Goal: Go to known website: Access a specific website the user already knows

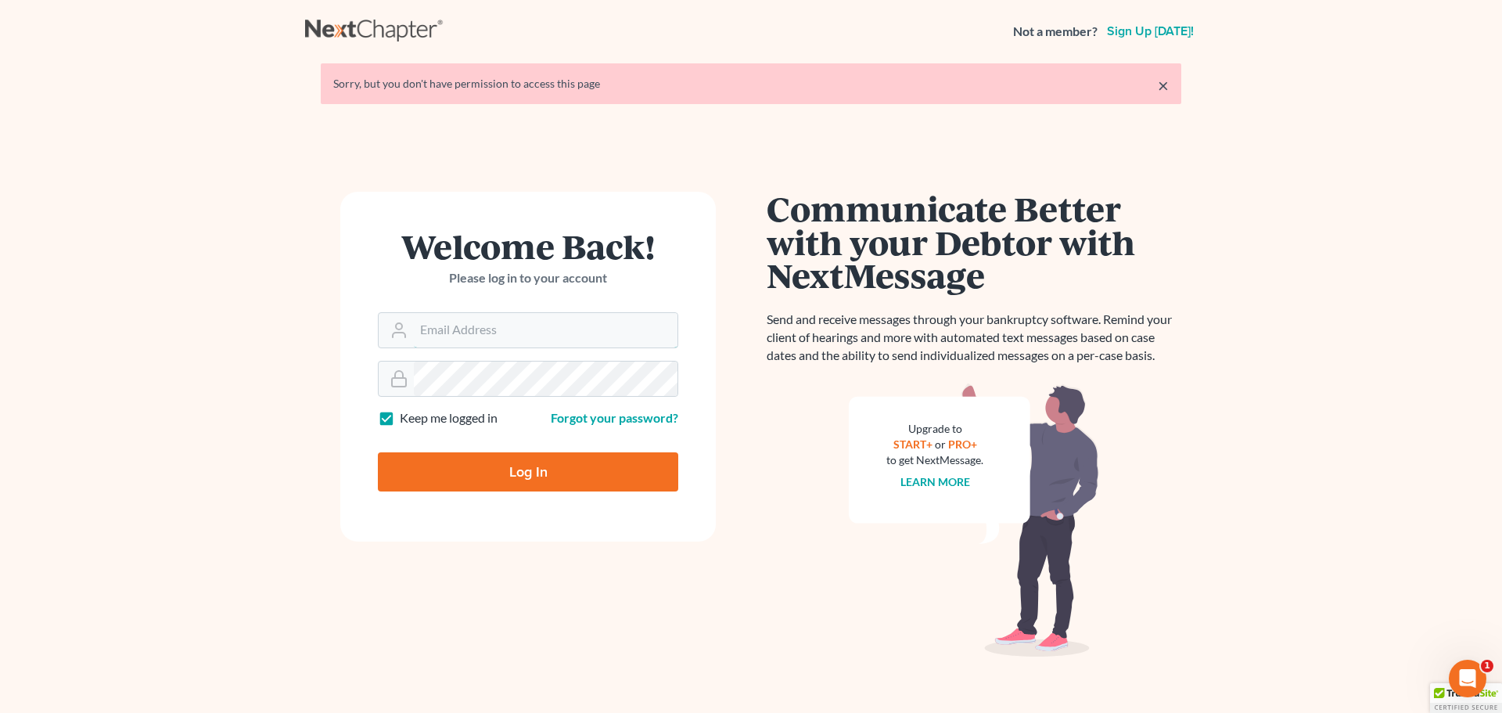
type input "lbeal@armlawyers.com"
click at [501, 467] on input "Log In" at bounding box center [528, 471] width 300 height 39
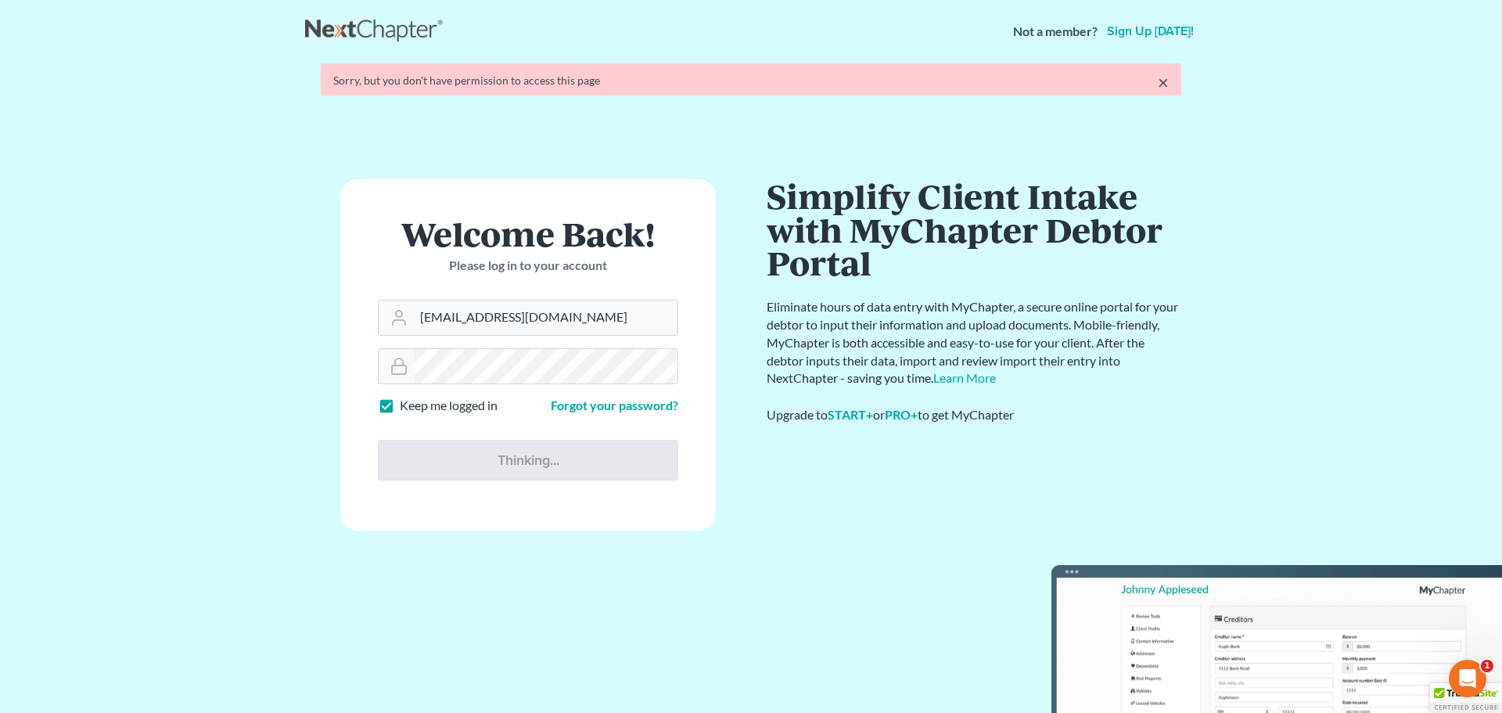
type input "Thinking..."
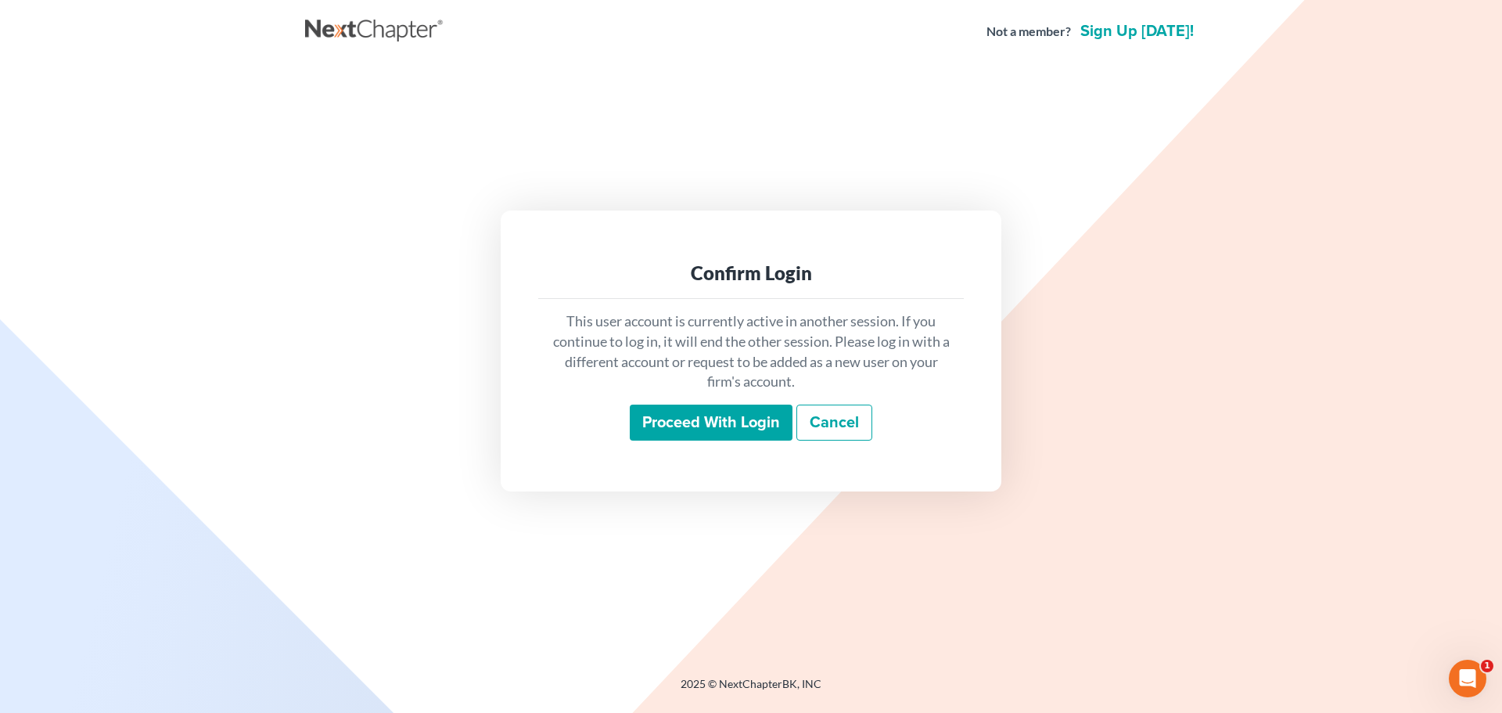
click at [724, 407] on input "Proceed with login" at bounding box center [711, 422] width 163 height 36
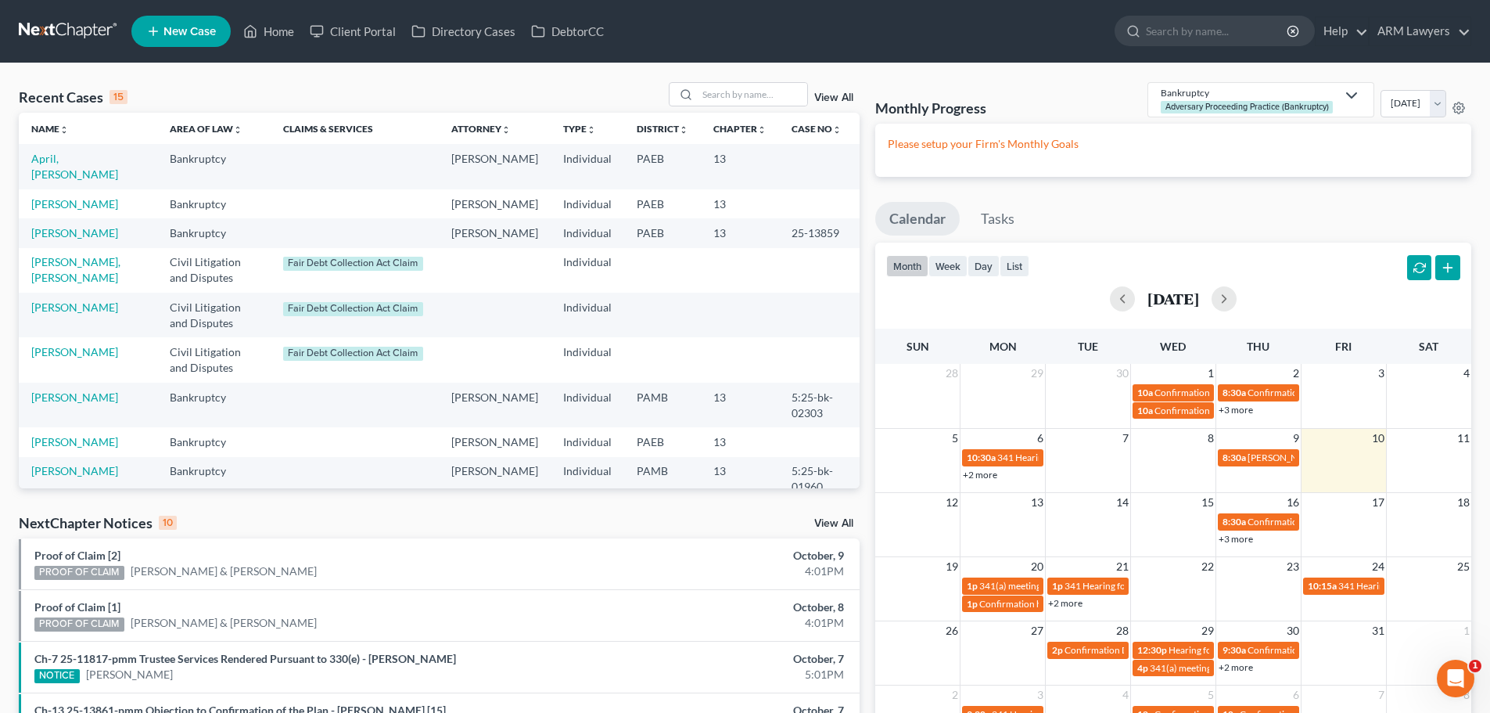
click at [851, 98] on link "View All" at bounding box center [833, 97] width 39 height 11
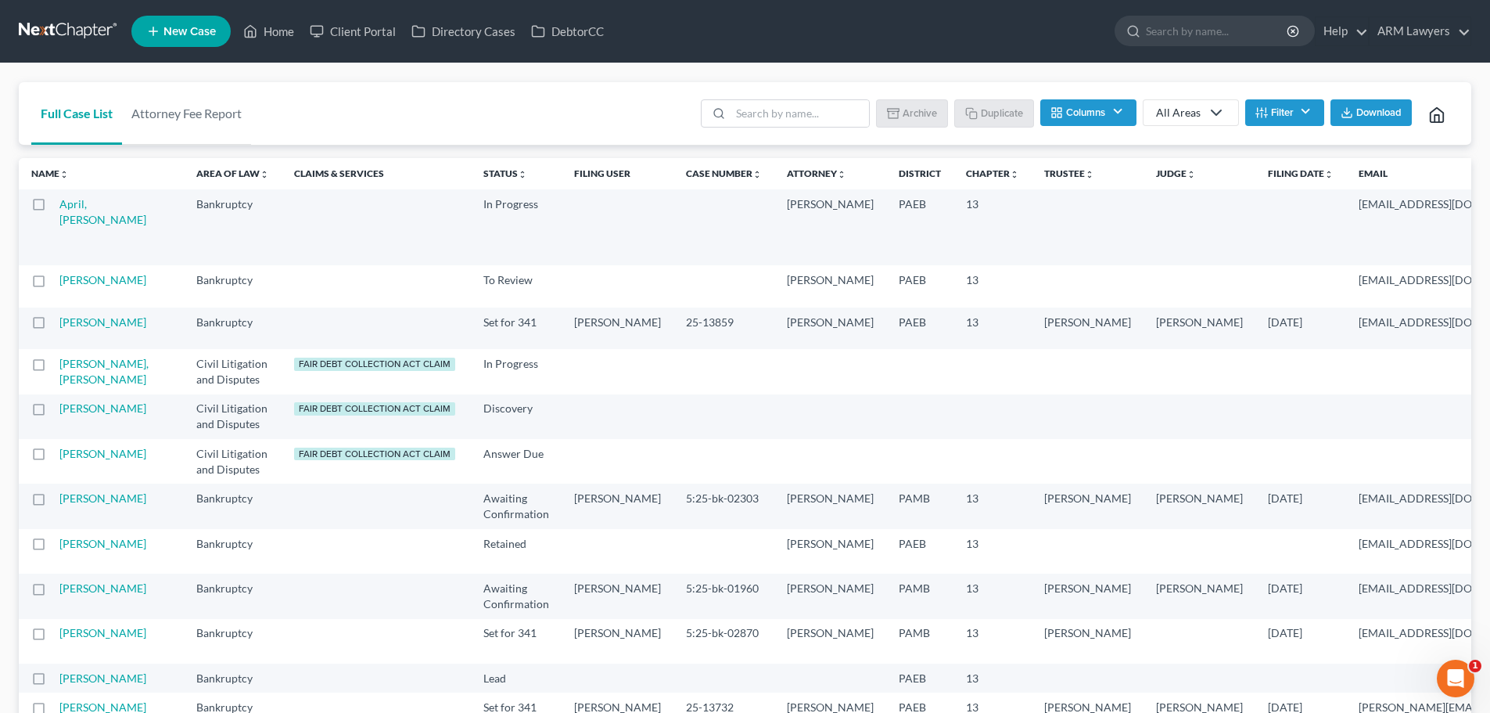
click at [80, 30] on link at bounding box center [69, 31] width 100 height 28
